Goal: Task Accomplishment & Management: Complete application form

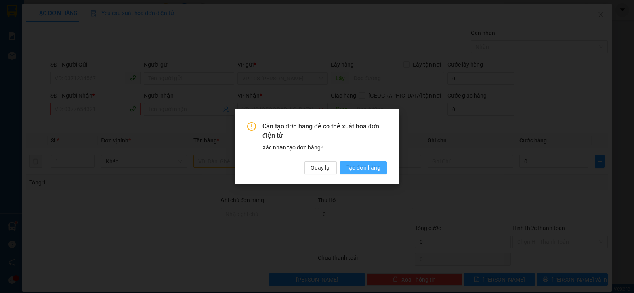
click at [369, 169] on span "Tạo đơn hàng" at bounding box center [363, 167] width 34 height 9
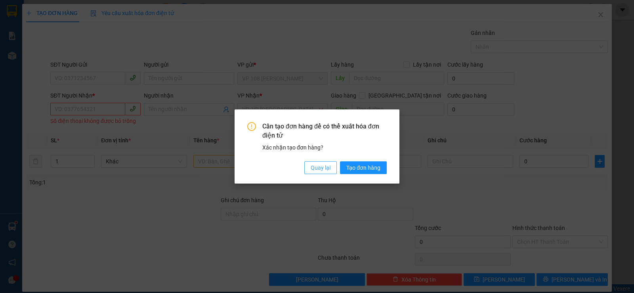
click at [327, 171] on span "Quay lại" at bounding box center [321, 167] width 20 height 9
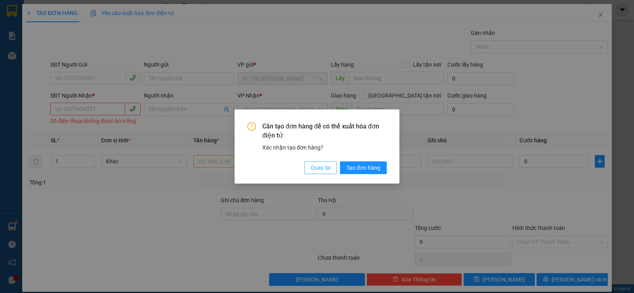
click at [327, 169] on span "Quay lại" at bounding box center [321, 167] width 20 height 9
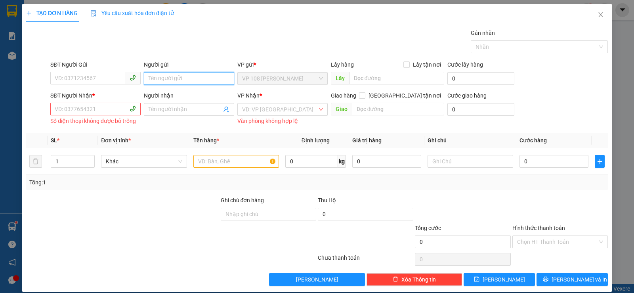
click at [168, 80] on input "Người gửi" at bounding box center [189, 78] width 90 height 13
type input "hằng ("
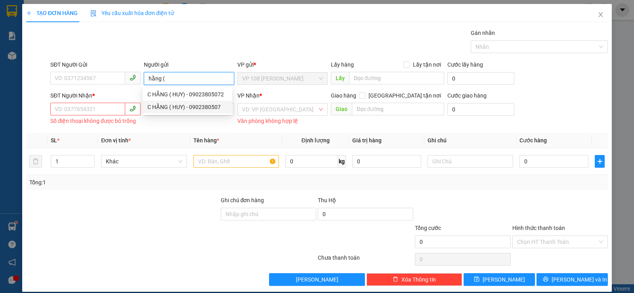
click at [202, 106] on div "C HẰNG ( HUY) - 0902380507" at bounding box center [187, 107] width 80 height 9
type input "0902380507"
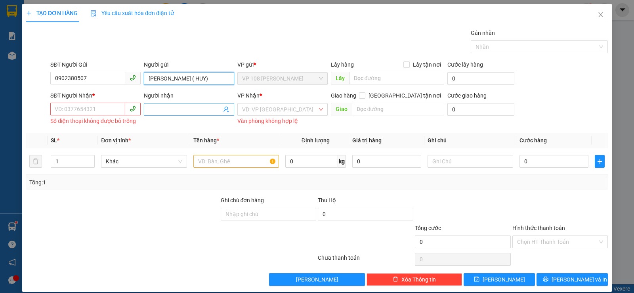
type input "[PERSON_NAME] ( HUY)"
click at [161, 109] on input "Người nhận" at bounding box center [185, 109] width 73 height 9
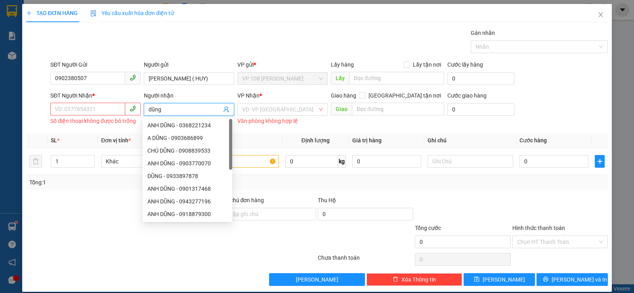
type input "dũng ("
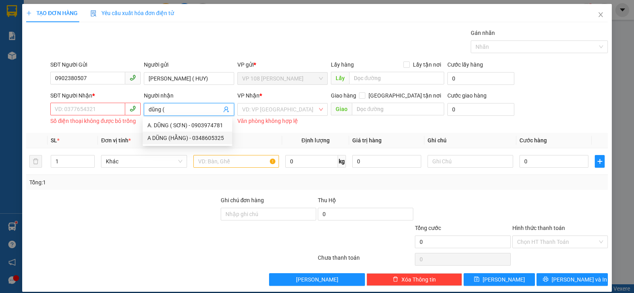
click at [197, 136] on div "A DŨNG (HẰNG) - 0348605325" at bounding box center [187, 138] width 80 height 9
type input "0348605325"
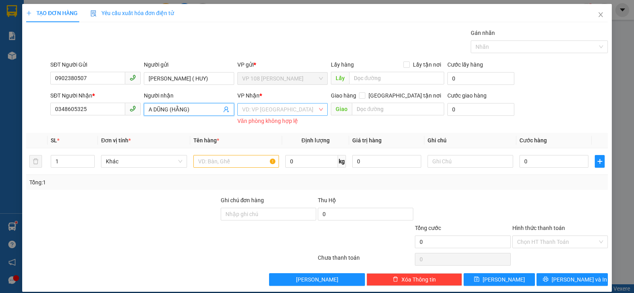
type input "A DŨNG (HẰNG)"
click at [262, 111] on input "search" at bounding box center [279, 109] width 75 height 12
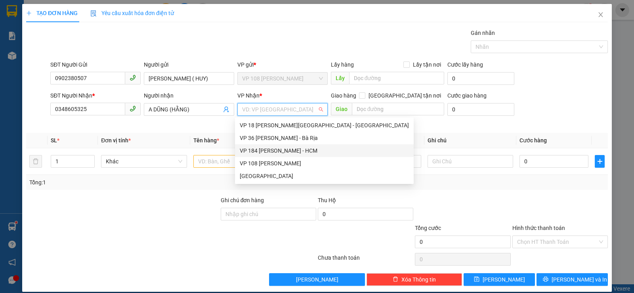
click at [271, 151] on div "VP 184 [PERSON_NAME] - HCM" at bounding box center [324, 150] width 169 height 9
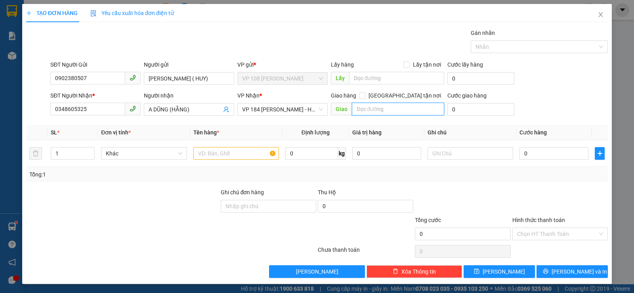
click at [365, 109] on input "text" at bounding box center [398, 109] width 93 height 13
type input "vp nvt"
drag, startPoint x: 214, startPoint y: 153, endPoint x: 217, endPoint y: 151, distance: 4.2
click at [217, 151] on input "text" at bounding box center [236, 153] width 86 height 13
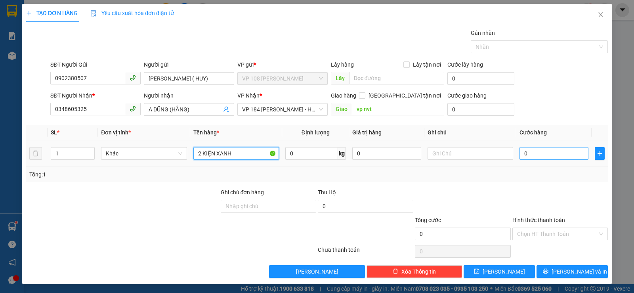
type input "2 KIỆN XANH"
click at [540, 155] on input "0" at bounding box center [554, 153] width 69 height 13
type input "1"
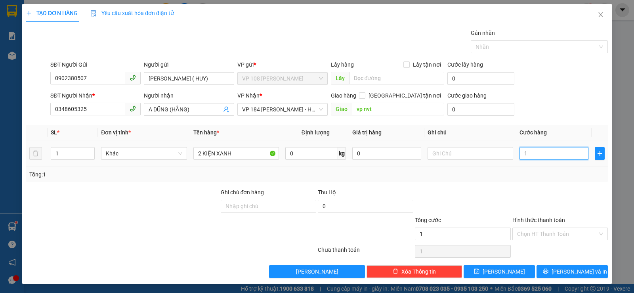
type input "10"
type input "100"
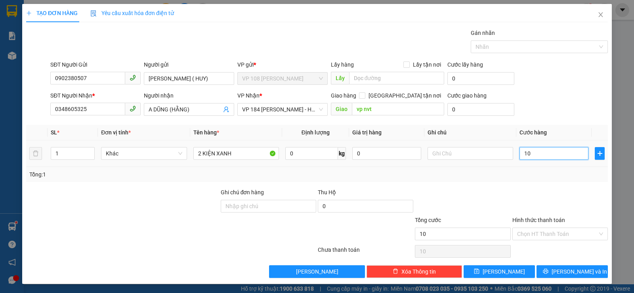
type input "100"
type input "1.000"
type input "10.000"
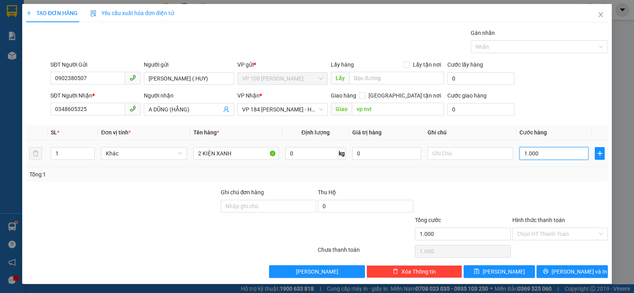
type input "10.000"
type input "100.000"
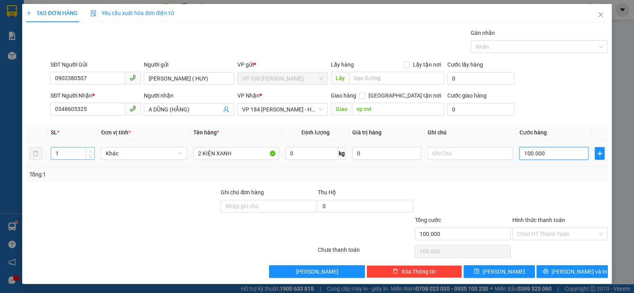
type input "100.000"
click at [89, 151] on icon "up" at bounding box center [90, 151] width 3 height 3
type input "2"
click at [89, 151] on icon "up" at bounding box center [90, 151] width 3 height 3
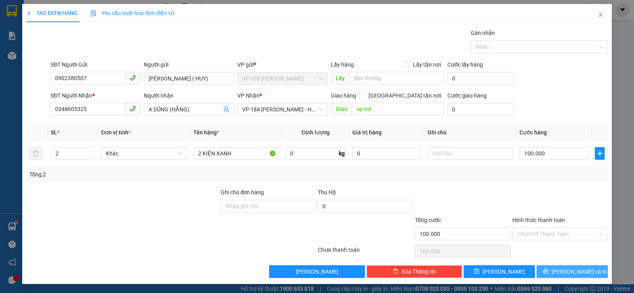
click at [565, 270] on span "[PERSON_NAME] và In" at bounding box center [579, 271] width 55 height 9
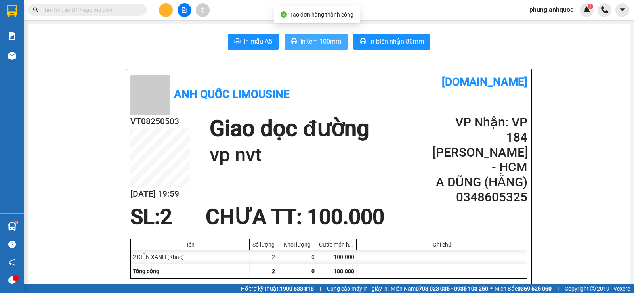
click at [323, 40] on span "In tem 100mm" at bounding box center [320, 41] width 41 height 10
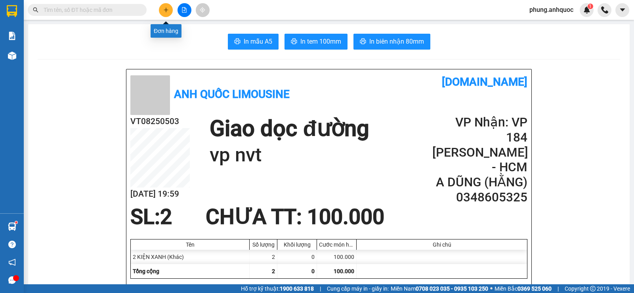
click at [164, 12] on icon "plus" at bounding box center [166, 10] width 6 height 6
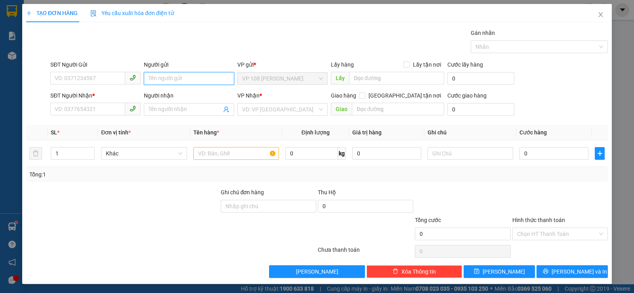
click at [167, 80] on input "Người gửi" at bounding box center [189, 78] width 90 height 13
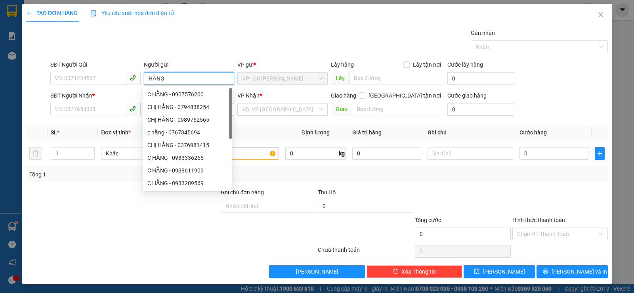
type input "HẰNG ("
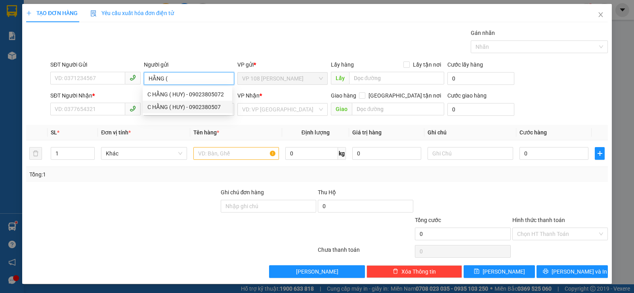
click at [193, 107] on div "C HẰNG ( HUY) - 0902380507" at bounding box center [187, 107] width 80 height 9
type input "0902380507"
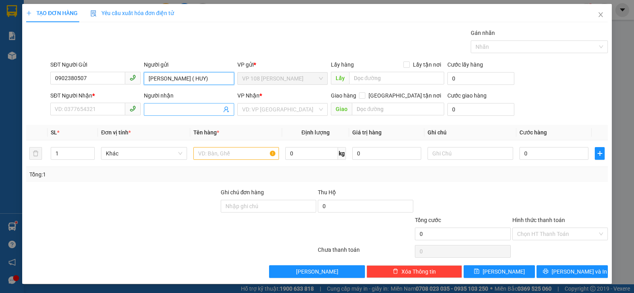
type input "[PERSON_NAME] ( HUY)"
click at [160, 109] on input "Người nhận" at bounding box center [185, 109] width 73 height 9
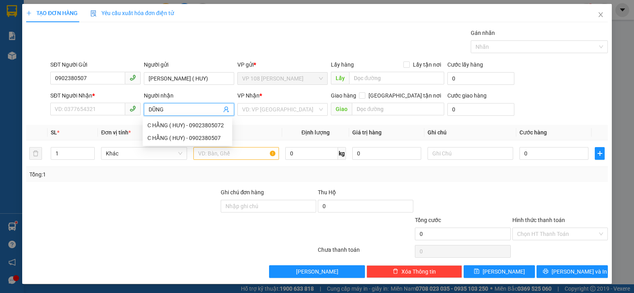
type input "DŨNG ("
click at [174, 135] on div "A DŨNG (HẰNG) - 0348605325" at bounding box center [187, 138] width 80 height 9
type input "0348605325"
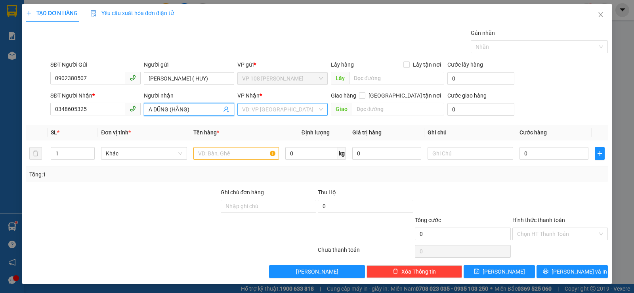
type input "A DŨNG (HẰNG)"
click at [263, 109] on input "search" at bounding box center [279, 109] width 75 height 12
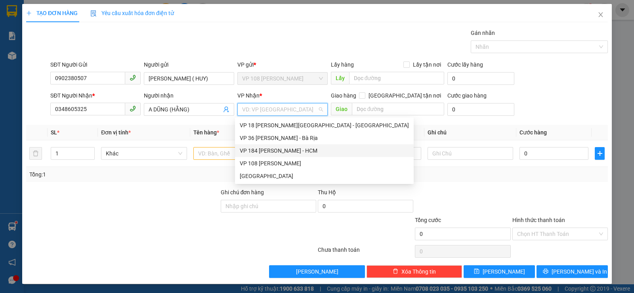
click at [264, 150] on div "VP 184 [PERSON_NAME] - HCM" at bounding box center [324, 150] width 169 height 9
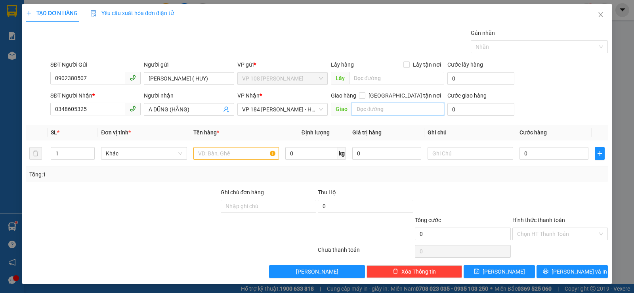
click at [380, 111] on input "text" at bounding box center [398, 109] width 93 height 13
type input "VP NVT"
click at [237, 151] on input "text" at bounding box center [236, 153] width 86 height 13
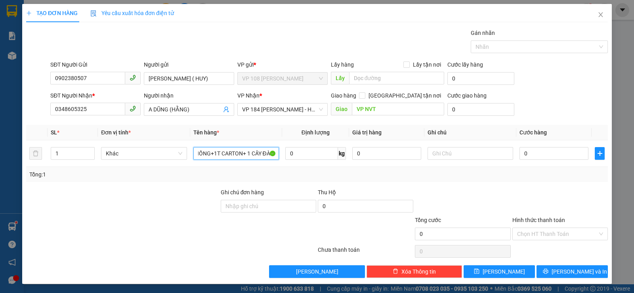
scroll to position [0, 13]
type input "2B HỒNG+1T CARTON+ 1 CÂY ĐÀN"
click at [545, 154] on input "0" at bounding box center [554, 153] width 69 height 13
type input "1"
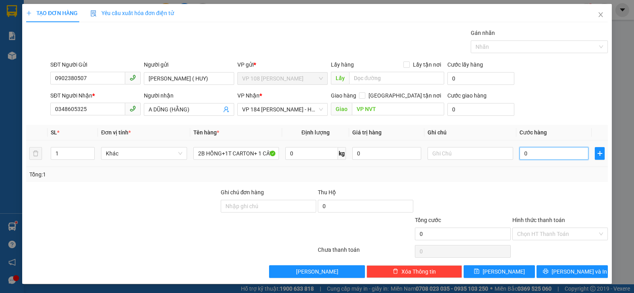
type input "1"
type input "16"
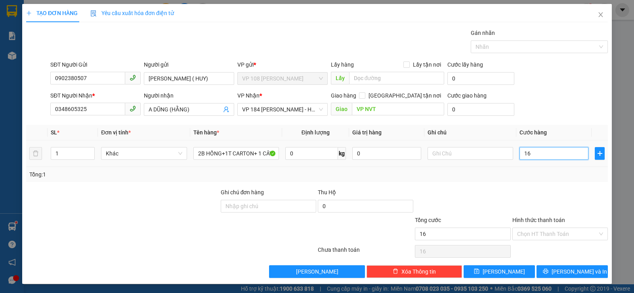
type input "160"
type input "1.600"
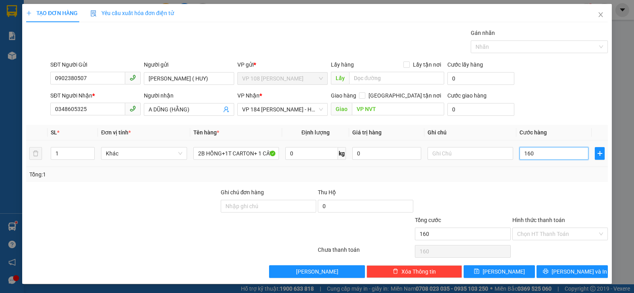
type input "1.600"
type input "16.000"
type input "160.000"
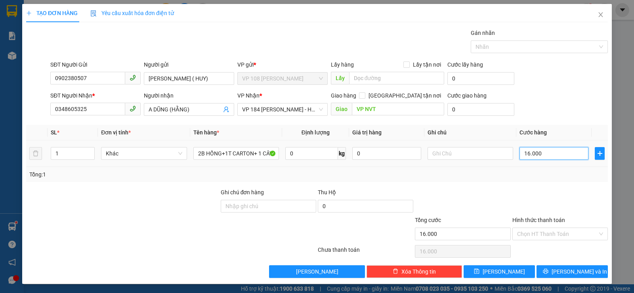
type input "160.000"
click at [89, 149] on span "up" at bounding box center [90, 151] width 5 height 5
click at [90, 150] on span "up" at bounding box center [90, 151] width 5 height 5
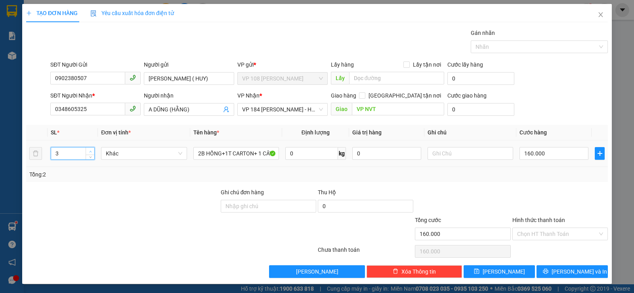
click at [90, 150] on icon "up" at bounding box center [90, 151] width 3 height 3
type input "4"
click at [91, 150] on icon "up" at bounding box center [90, 151] width 3 height 3
click at [562, 272] on span "[PERSON_NAME] và In" at bounding box center [579, 271] width 55 height 9
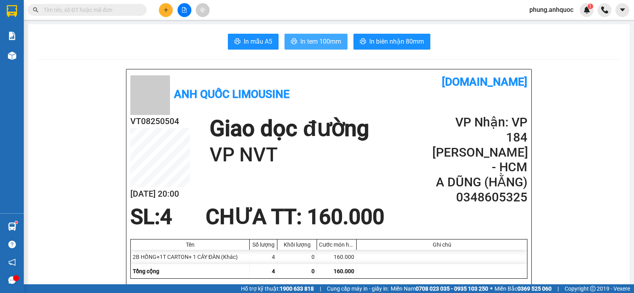
click at [320, 39] on span "In tem 100mm" at bounding box center [320, 41] width 41 height 10
